Goal: Use online tool/utility: Utilize a website feature to perform a specific function

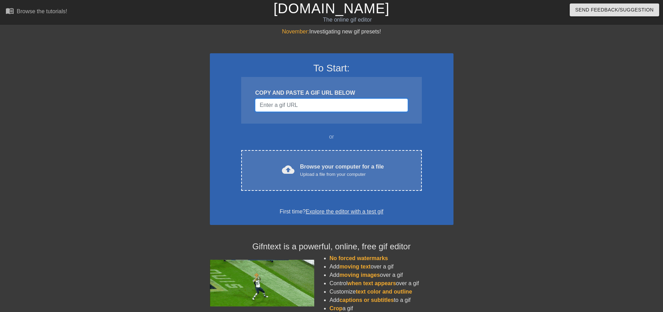
click at [340, 107] on input "Username" at bounding box center [331, 104] width 152 height 13
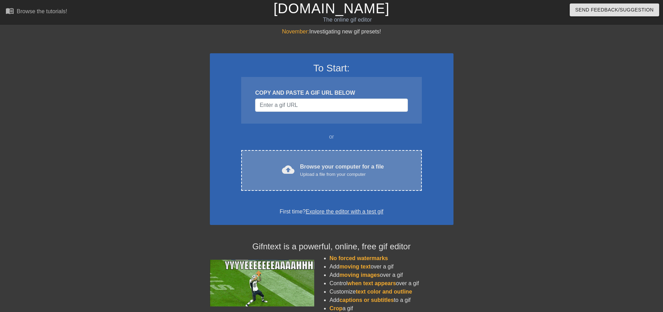
click at [327, 159] on div "cloud_upload Browse your computer for a file Upload a file from your computer C…" at bounding box center [331, 170] width 180 height 41
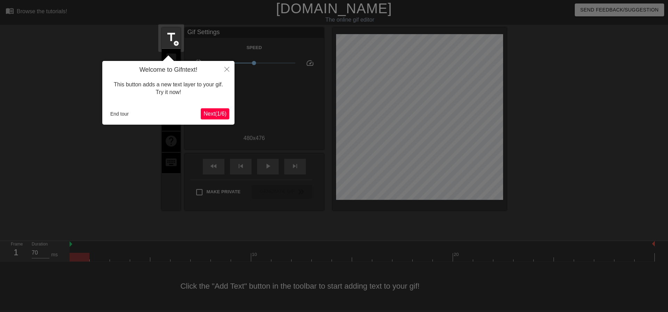
click at [224, 111] on span "Next ( 1 / 6 )" at bounding box center [214, 114] width 23 height 6
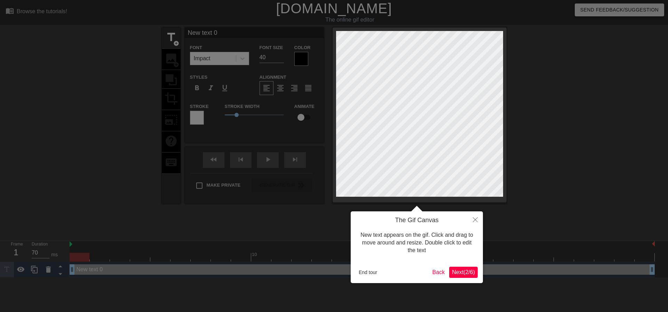
click at [469, 274] on span "Next ( 2 / 6 )" at bounding box center [463, 272] width 23 height 6
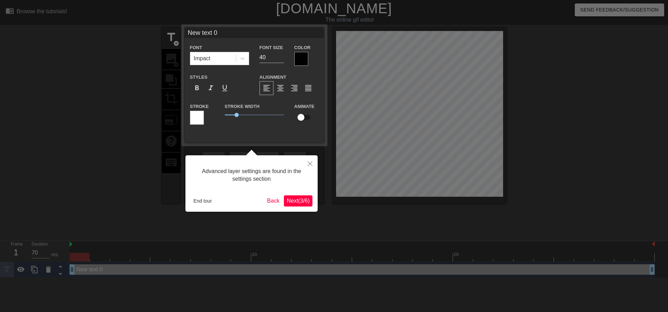
click at [301, 206] on button "Next ( 3 / 6 )" at bounding box center [298, 200] width 29 height 11
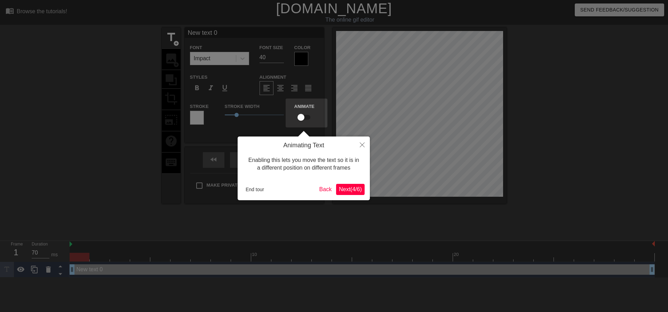
click at [354, 189] on span "Next ( 4 / 6 )" at bounding box center [350, 189] width 23 height 6
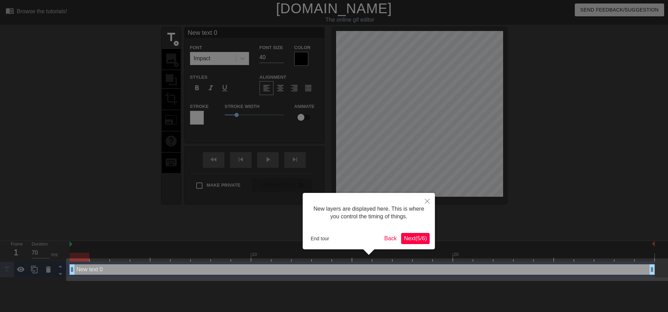
click at [426, 246] on div "New layers are displayed here. This is where you control the timing of things. …" at bounding box center [369, 221] width 132 height 56
click at [422, 242] on button "Next ( 5 / 6 )" at bounding box center [415, 238] width 29 height 11
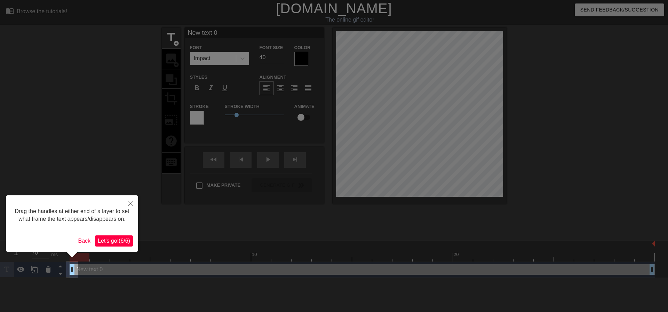
click at [126, 243] on span "Let's go! ( 6 / 6 )" at bounding box center [114, 241] width 32 height 6
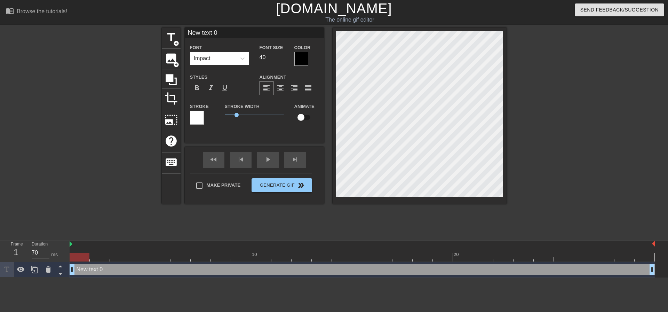
click at [449, 268] on div "menu_book Browse the tutorials! [DOMAIN_NAME] The online gif editor Send Feedba…" at bounding box center [334, 138] width 668 height 277
click at [172, 65] on div "image add_circle" at bounding box center [171, 59] width 19 height 21
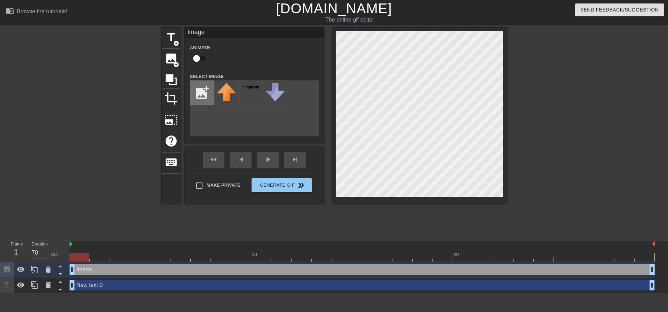
click at [206, 86] on input "file" at bounding box center [202, 93] width 24 height 24
type input "C:\fakepath\Screenshot [DATE] 153544.png"
click at [224, 94] on div at bounding box center [226, 92] width 24 height 24
click at [511, 24] on div "menu_book Browse the tutorials! [DOMAIN_NAME] The online gif editor Send Feedba…" at bounding box center [334, 146] width 668 height 293
click at [504, 65] on div at bounding box center [420, 115] width 174 height 176
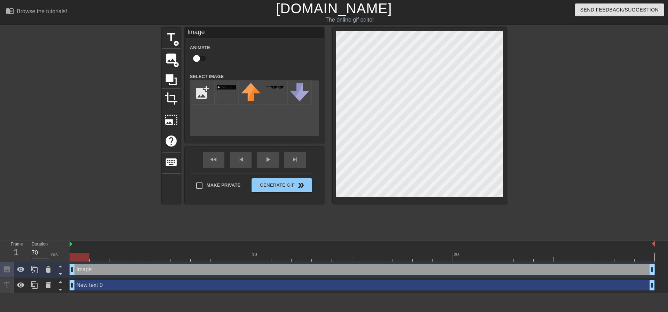
click at [333, 66] on div at bounding box center [420, 115] width 174 height 176
click at [566, 164] on div at bounding box center [567, 131] width 104 height 209
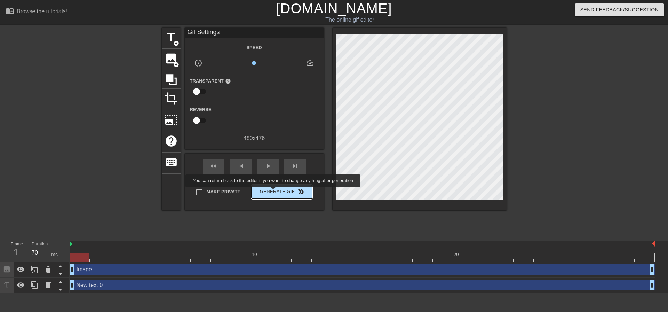
click at [274, 192] on span "Generate Gif double_arrow" at bounding box center [281, 191] width 55 height 8
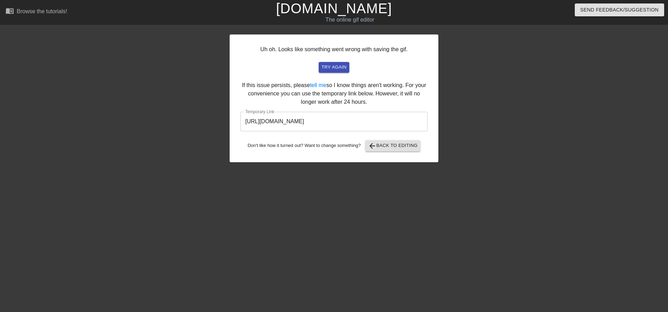
click at [415, 168] on div "Uh oh. Looks like something went wrong with saving the gif. try again If this i…" at bounding box center [334, 131] width 209 height 209
click at [334, 72] on button "try again" at bounding box center [334, 67] width 31 height 11
click at [331, 59] on div "Uh oh. Looks like something went wrong with saving the gif. try again If this i…" at bounding box center [334, 98] width 209 height 128
click at [337, 65] on span "try again" at bounding box center [333, 67] width 25 height 8
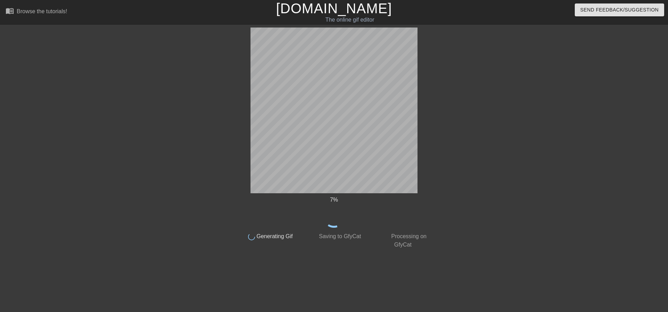
drag, startPoint x: 337, startPoint y: 65, endPoint x: 341, endPoint y: 233, distance: 167.7
click at [341, 233] on span "Saving to GfyCat" at bounding box center [338, 236] width 43 height 6
